Goal: Navigation & Orientation: Find specific page/section

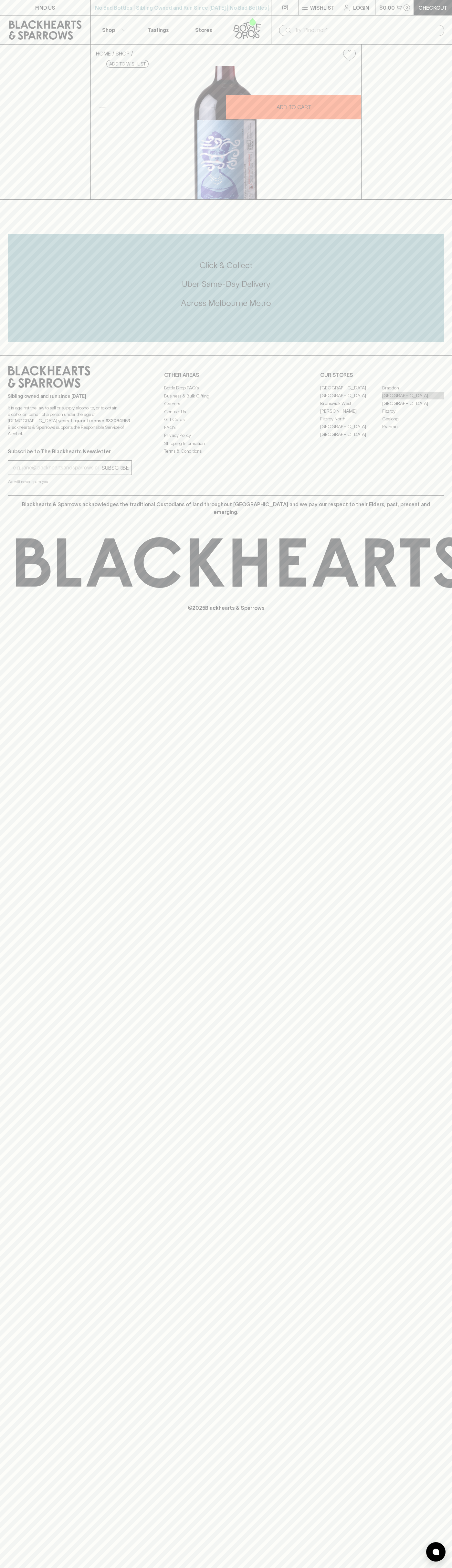
click at [413, 399] on link "[GEOGRAPHIC_DATA]" at bounding box center [413, 395] width 62 height 8
click at [436, 749] on div "FIND US | No Bad Bottles | Sibling Owned and Run Since [DATE] | No Bad Bottles …" at bounding box center [226, 784] width 452 height 1568
click at [56, 1567] on html "FIND US | No Bad Bottles | Sibling Owned and Run Since [DATE] | No Bad Bottles …" at bounding box center [226, 784] width 452 height 1568
click at [3, 425] on div "FIND US | No Bad Bottles | Sibling Owned and Run Since [DATE] | No Bad Bottles …" at bounding box center [226, 784] width 452 height 1568
